Goal: Task Accomplishment & Management: Use online tool/utility

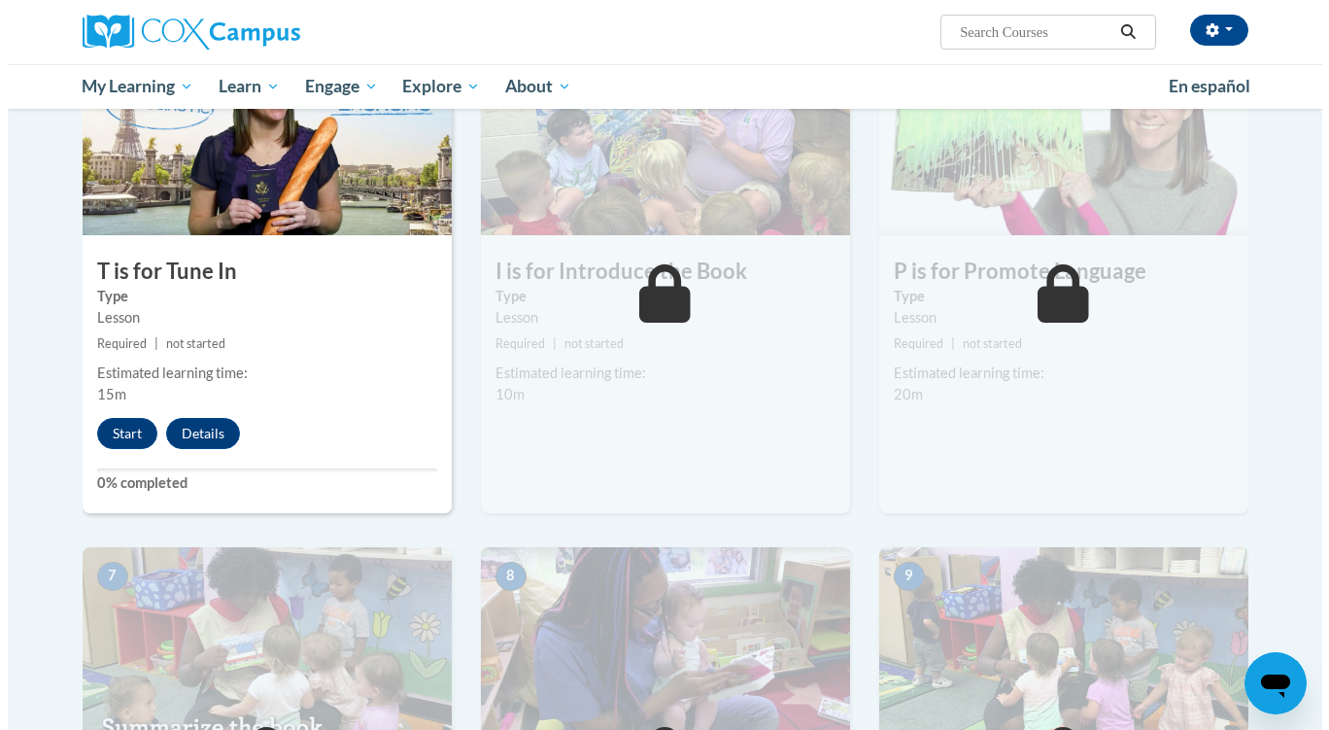
scroll to position [999, 0]
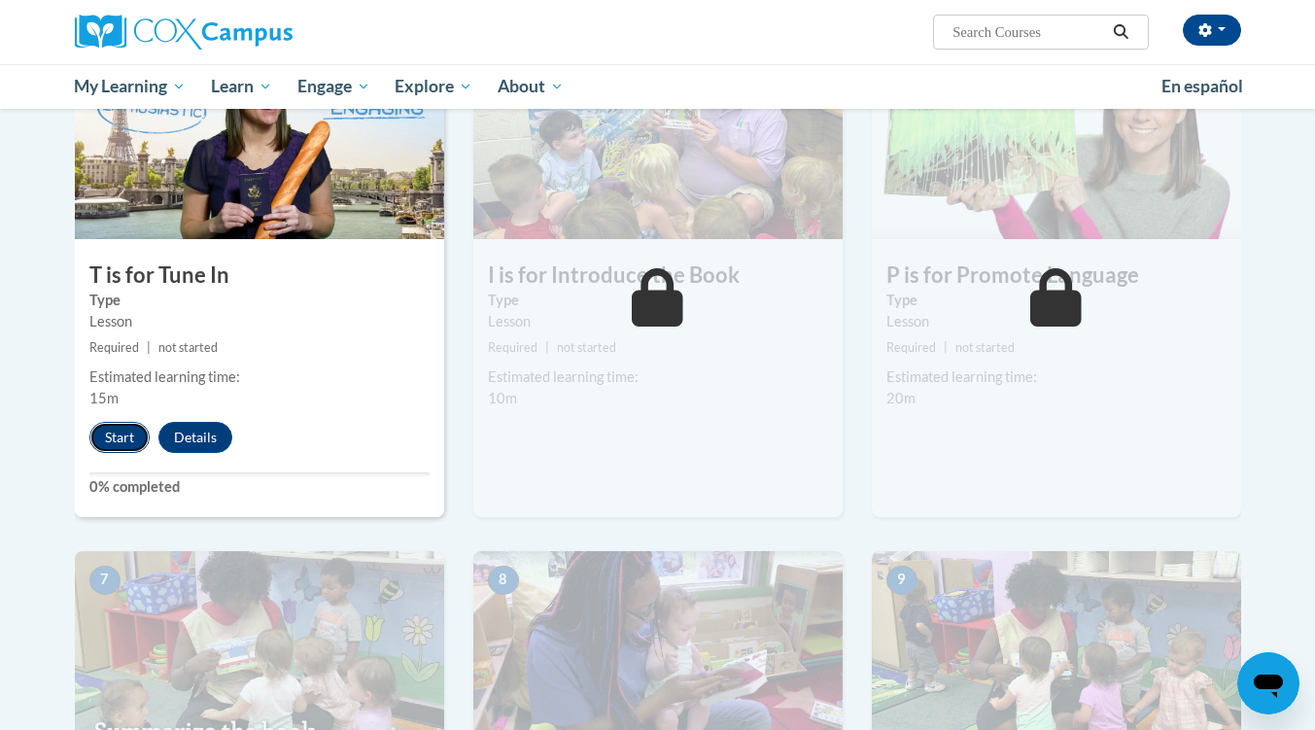
click at [116, 430] on button "Start" at bounding box center [119, 437] width 60 height 31
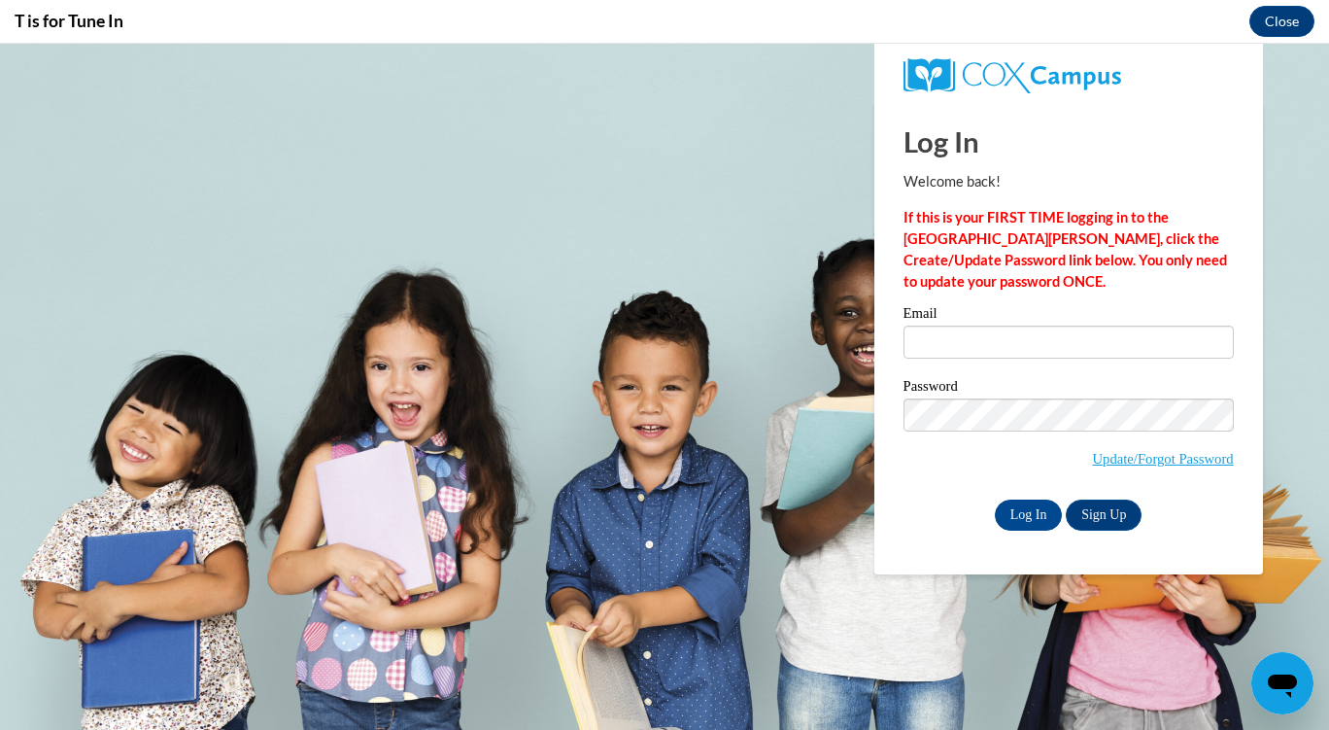
scroll to position [0, 0]
click at [972, 344] on input "Email" at bounding box center [1069, 342] width 330 height 33
type input "kiersten.lee@skcdc.org"
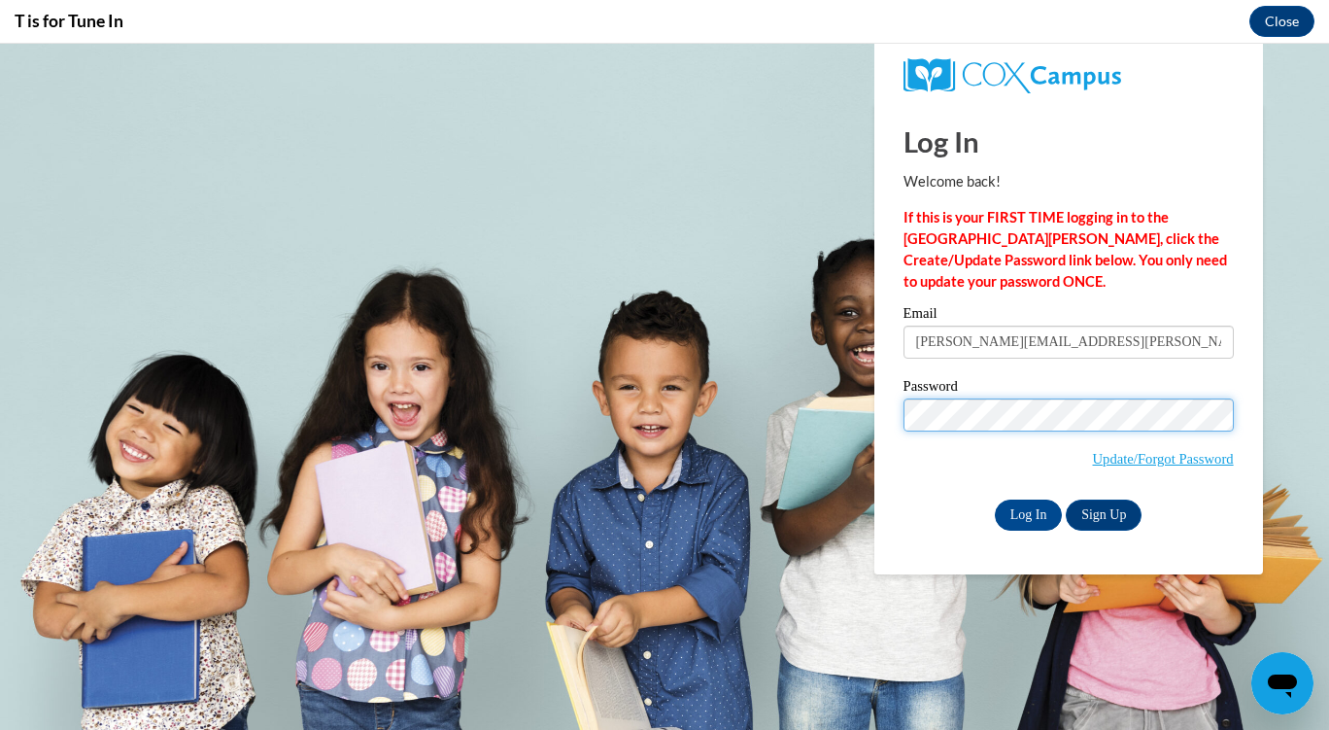
click at [995, 499] on input "Log In" at bounding box center [1029, 514] width 68 height 31
